Goal: Task Accomplishment & Management: Use online tool/utility

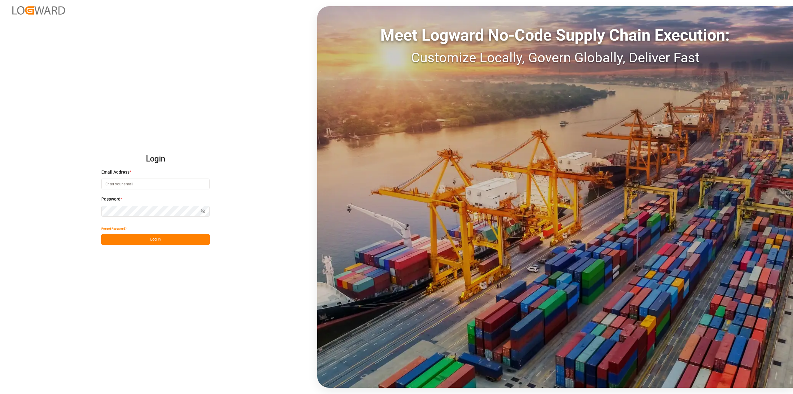
click at [121, 183] on input at bounding box center [155, 183] width 108 height 11
type input "[PERSON_NAME][EMAIL_ADDRESS][PERSON_NAME][DOMAIN_NAME]"
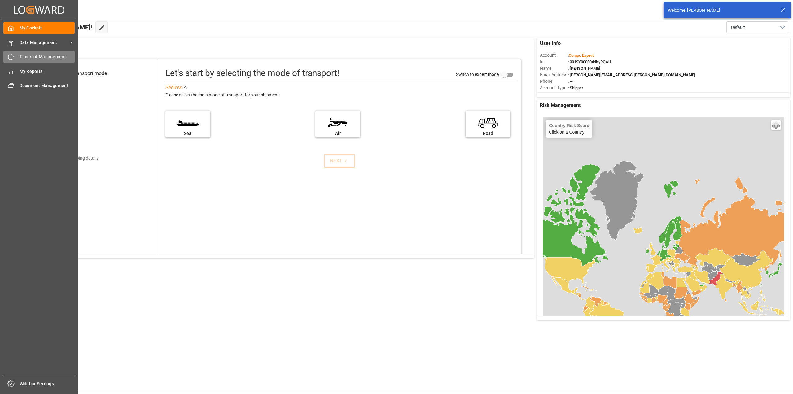
click at [15, 59] on div "Timeslot Management Timeslot Management" at bounding box center [38, 57] width 71 height 12
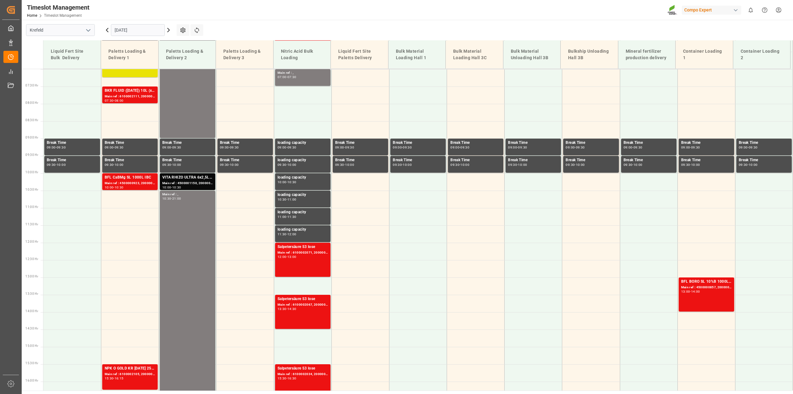
scroll to position [245, 0]
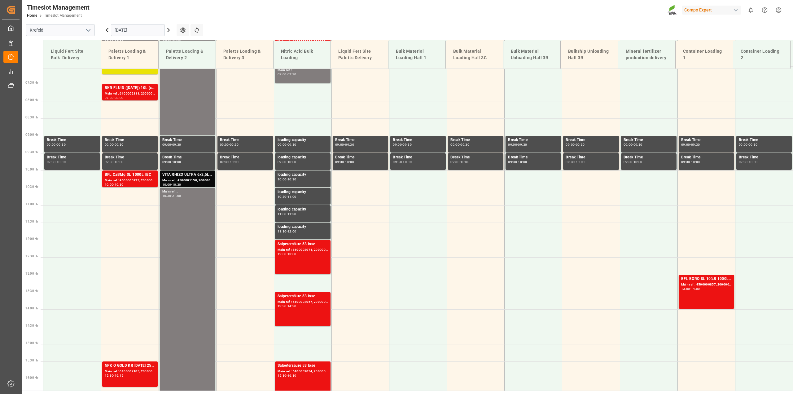
click at [114, 30] on input "[DATE]" at bounding box center [138, 30] width 54 height 12
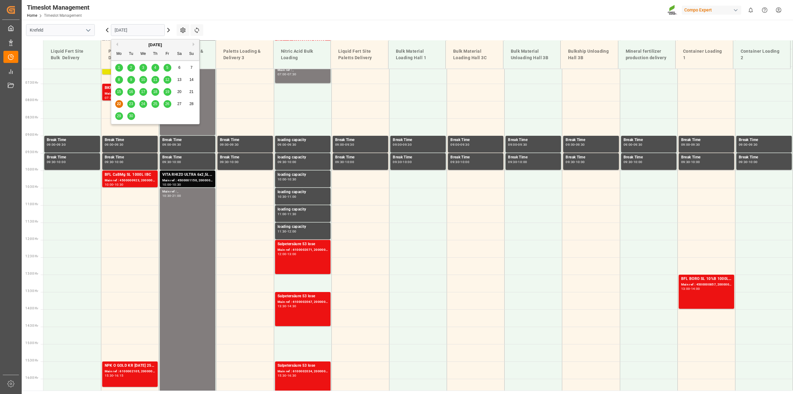
click at [167, 93] on span "19" at bounding box center [167, 92] width 4 height 4
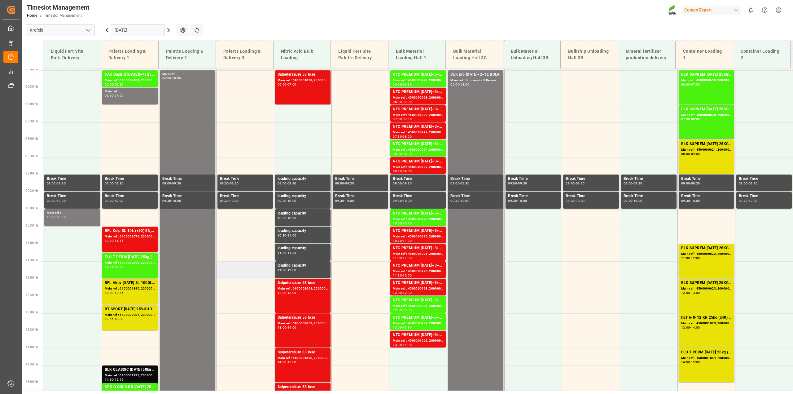
scroll to position [129, 0]
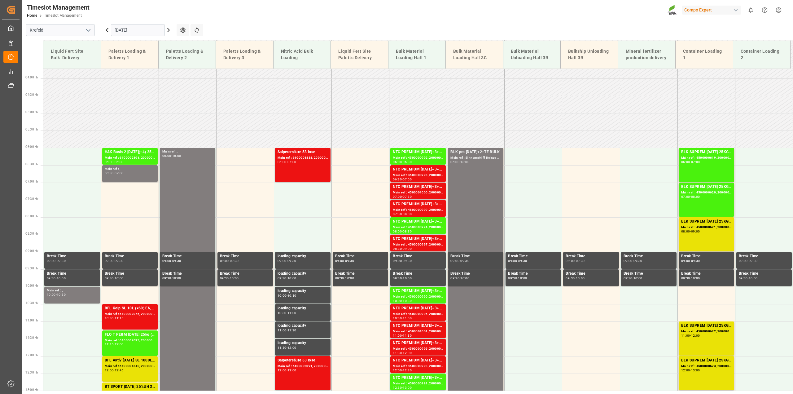
click at [129, 32] on input "[DATE]" at bounding box center [138, 30] width 54 height 12
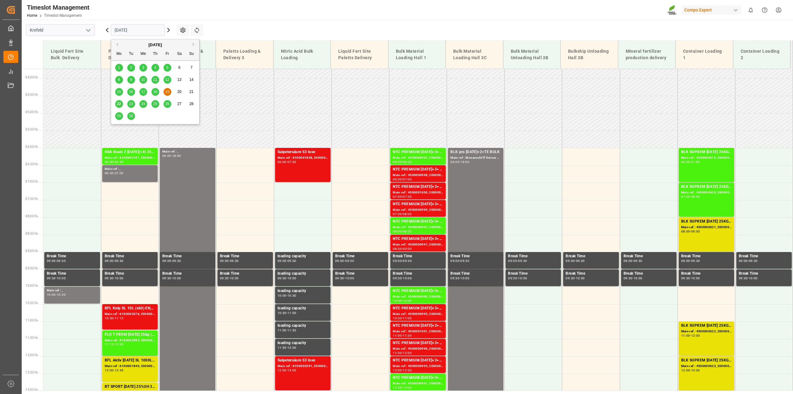
click at [154, 93] on span "18" at bounding box center [155, 92] width 4 height 4
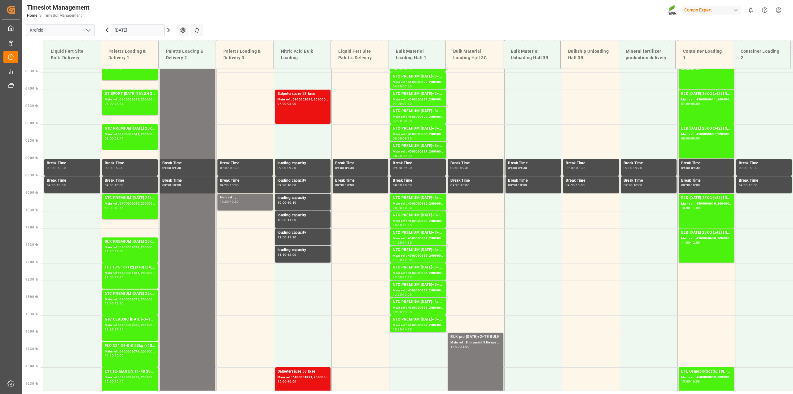
scroll to position [168, 0]
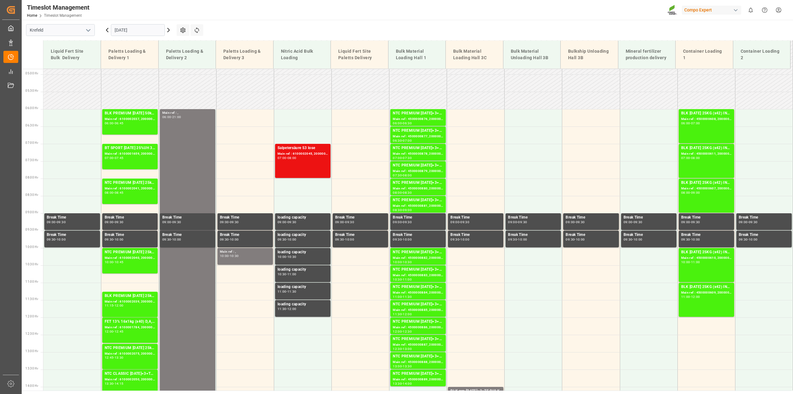
click at [134, 24] on input "[DATE]" at bounding box center [138, 30] width 54 height 12
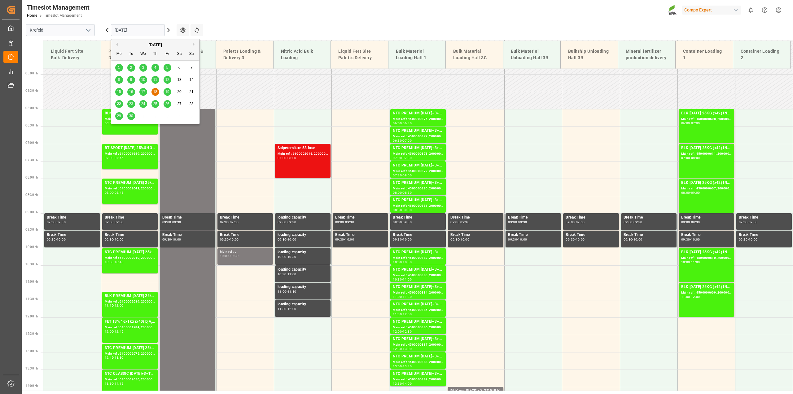
click at [120, 104] on span "22" at bounding box center [119, 104] width 4 height 4
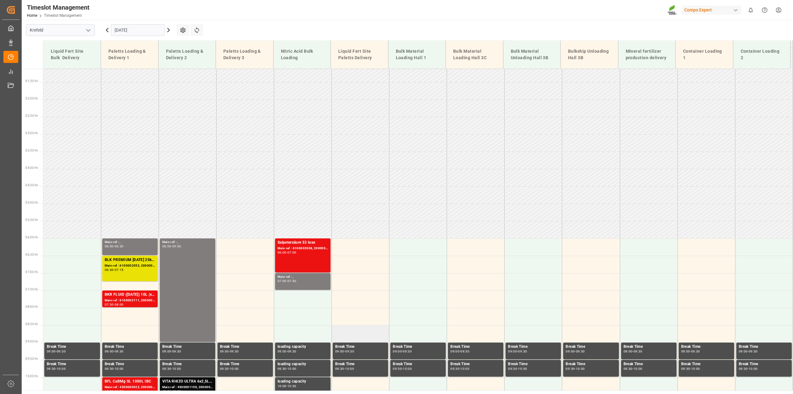
scroll to position [155, 0]
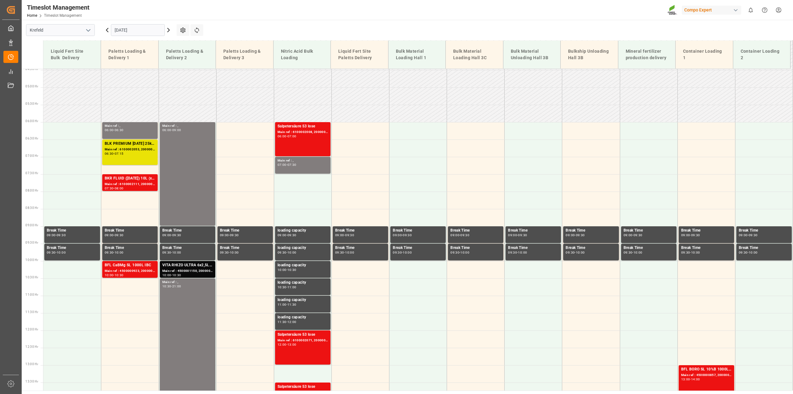
click at [125, 30] on input "[DATE]" at bounding box center [138, 30] width 54 height 12
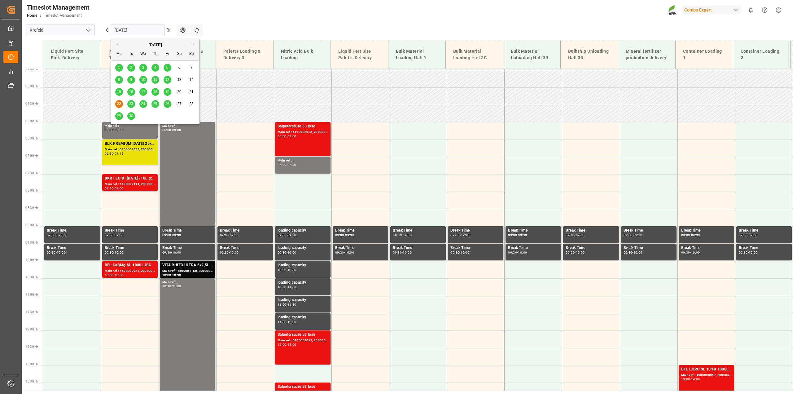
click at [166, 91] on span "19" at bounding box center [167, 92] width 4 height 4
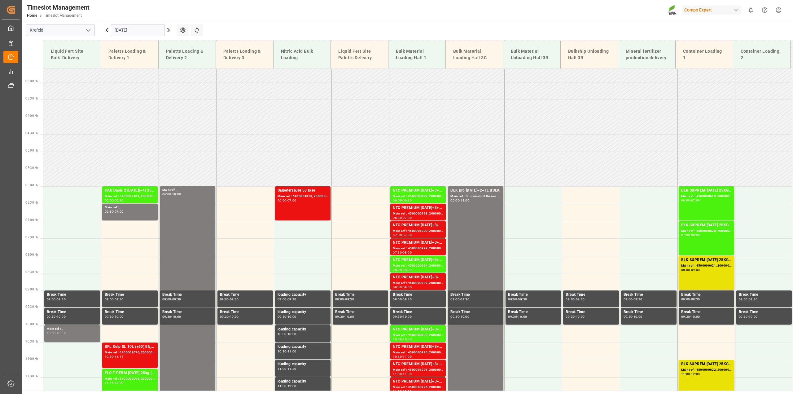
scroll to position [90, 0]
click at [130, 31] on input "[DATE]" at bounding box center [138, 30] width 54 height 12
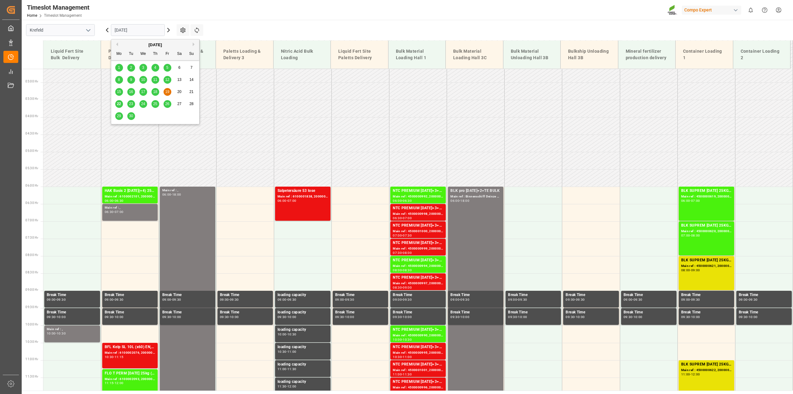
click at [118, 104] on span "22" at bounding box center [119, 104] width 4 height 4
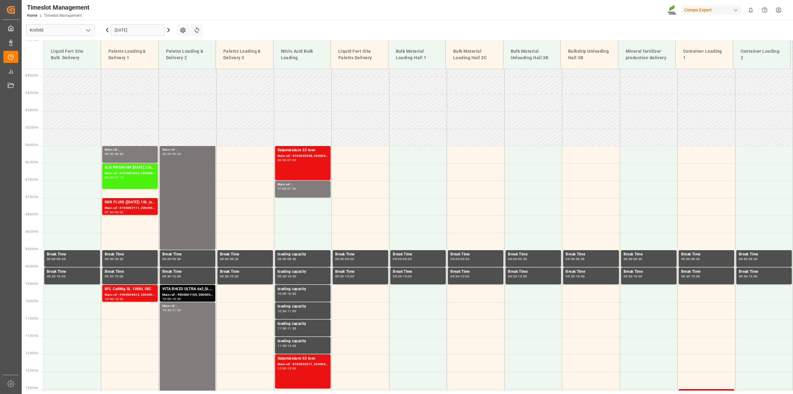
scroll to position [129, 0]
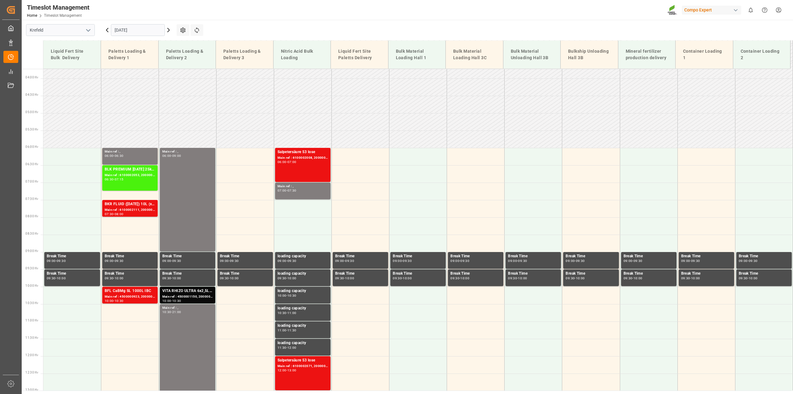
click at [168, 30] on icon at bounding box center [168, 29] width 7 height 7
